Goal: Information Seeking & Learning: Learn about a topic

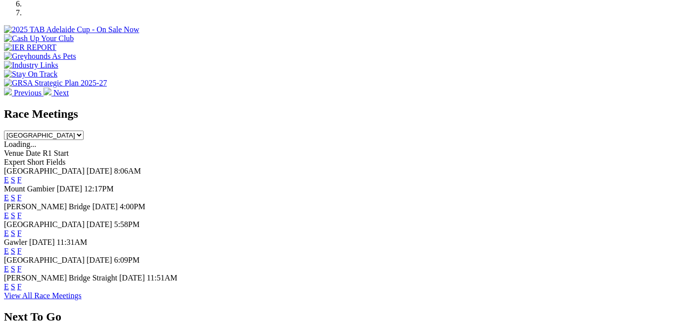
scroll to position [384, 0]
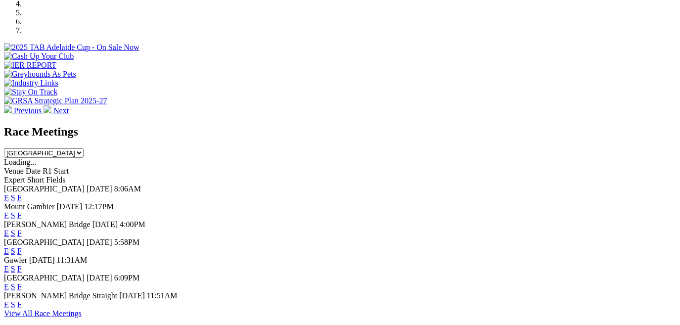
click at [9, 193] on link "E" at bounding box center [6, 197] width 5 height 8
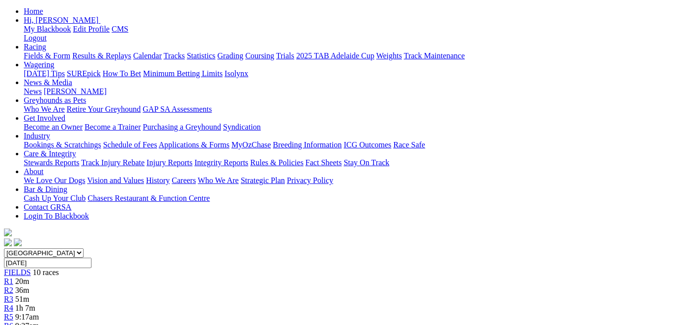
scroll to position [81, 0]
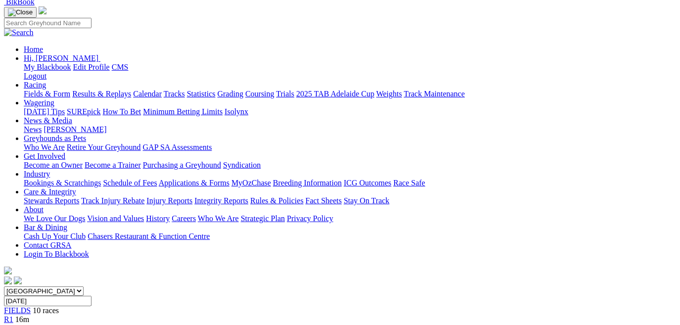
scroll to position [77, 0]
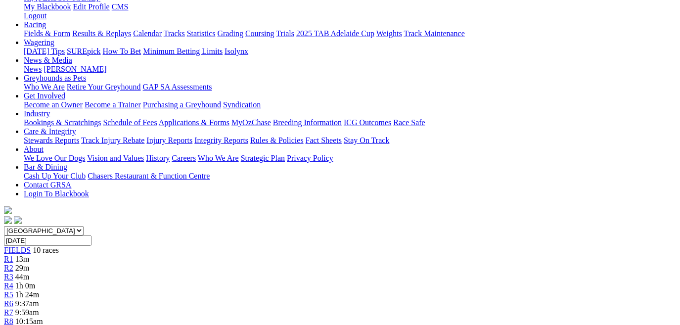
scroll to position [133, 0]
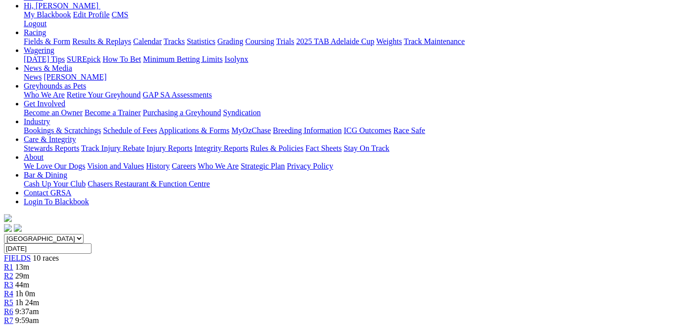
click at [13, 325] on link "R8" at bounding box center [8, 329] width 9 height 8
